Goal: Entertainment & Leisure: Consume media (video, audio)

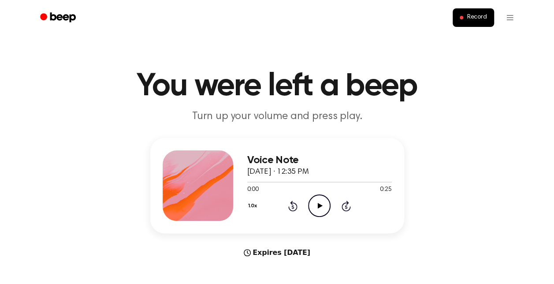
click at [318, 211] on icon "Play Audio" at bounding box center [319, 205] width 22 height 22
click at [319, 208] on icon "Play Audio" at bounding box center [319, 205] width 22 height 22
click at [319, 208] on icon "Pause Audio" at bounding box center [319, 205] width 22 height 22
click at [319, 208] on icon "Play Audio" at bounding box center [319, 205] width 22 height 22
click at [319, 208] on icon "Pause Audio" at bounding box center [319, 205] width 22 height 22
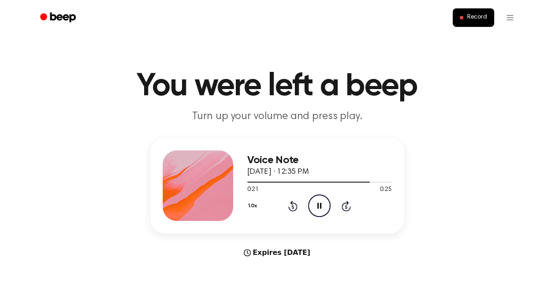
click at [321, 203] on icon at bounding box center [319, 206] width 4 height 6
click at [280, 207] on div "1.0x Rewind 5 seconds Play Audio Skip 5 seconds" at bounding box center [319, 205] width 144 height 22
click at [298, 207] on div "1.0x Rewind 5 seconds Play Audio Skip 5 seconds" at bounding box center [319, 205] width 144 height 22
click at [294, 206] on icon "Rewind 5 seconds" at bounding box center [293, 205] width 10 height 11
click at [311, 206] on icon "Play Audio" at bounding box center [319, 205] width 22 height 22
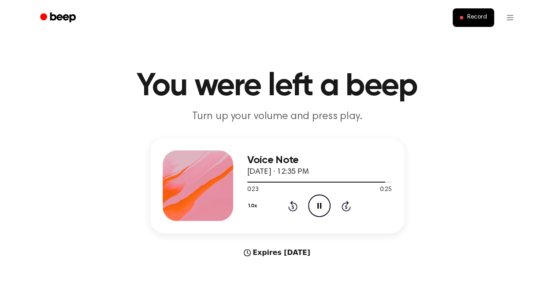
click at [322, 206] on icon "Pause Audio" at bounding box center [319, 205] width 22 height 22
